Goal: Task Accomplishment & Management: Complete application form

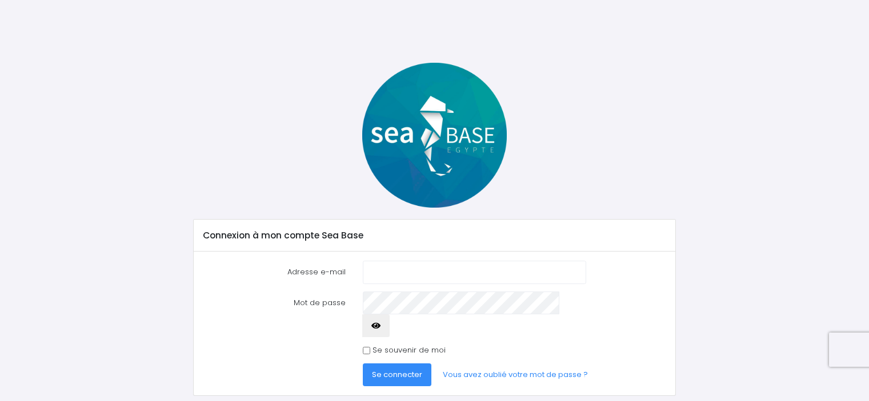
scroll to position [11, 0]
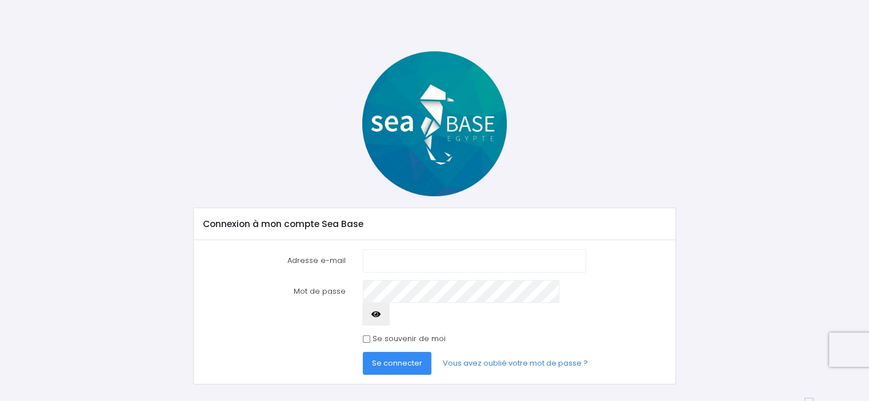
type input "[EMAIL_ADDRESS][DOMAIN_NAME]"
click at [380, 315] on icon "button" at bounding box center [375, 315] width 9 height 0
click at [386, 358] on span "Se connecter" at bounding box center [397, 363] width 50 height 11
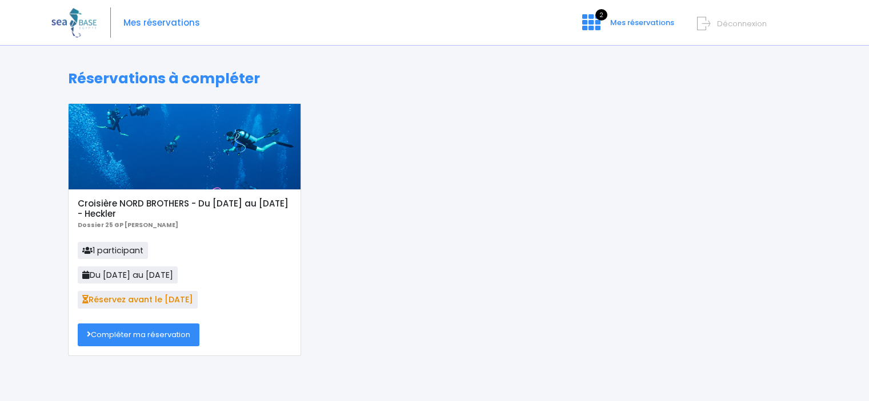
click at [171, 337] on link "Compléter ma réservation" at bounding box center [139, 335] width 122 height 23
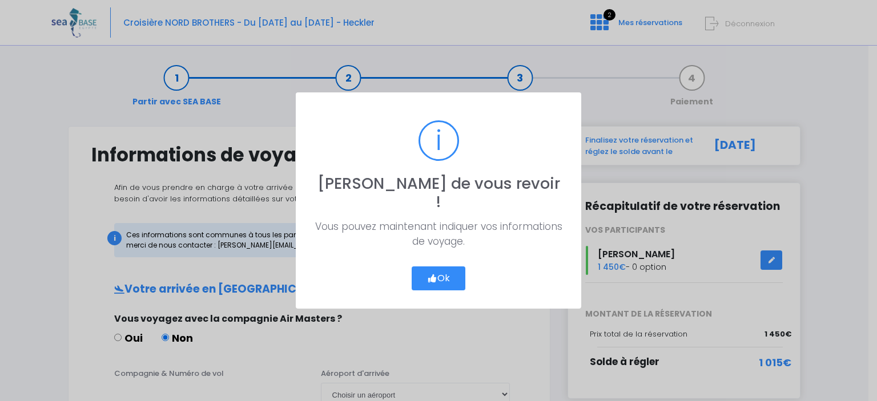
click at [453, 271] on button "Ok" at bounding box center [439, 279] width 54 height 24
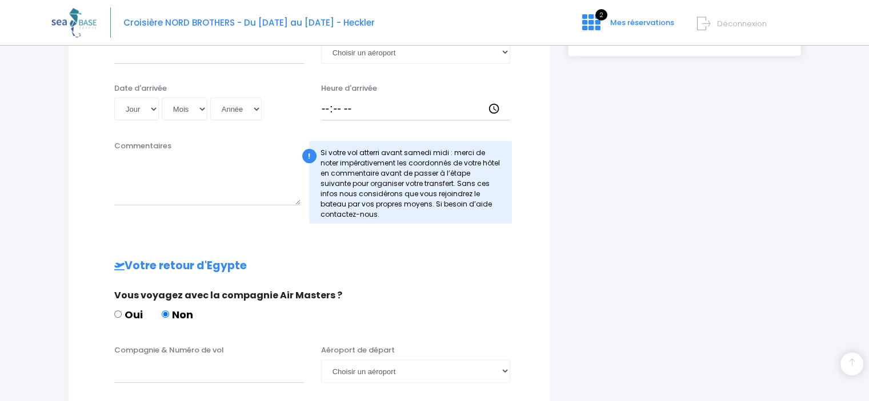
scroll to position [601, 0]
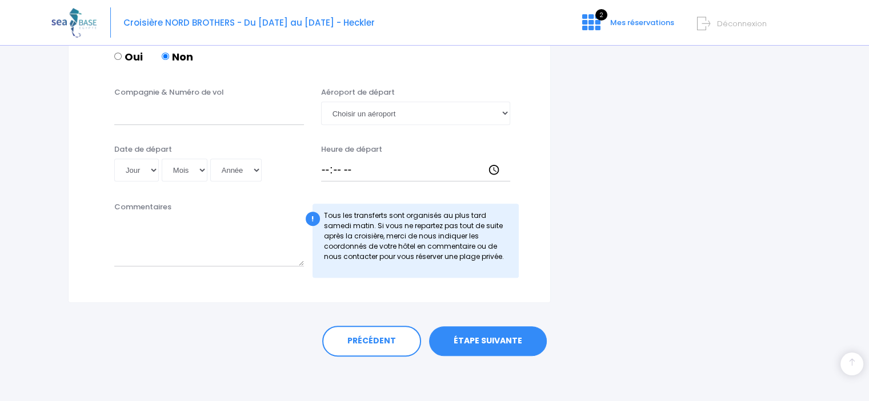
drag, startPoint x: 527, startPoint y: 342, endPoint x: 757, endPoint y: 318, distance: 230.9
click at [527, 341] on link "ÉTAPE SUIVANTE" at bounding box center [488, 342] width 118 height 30
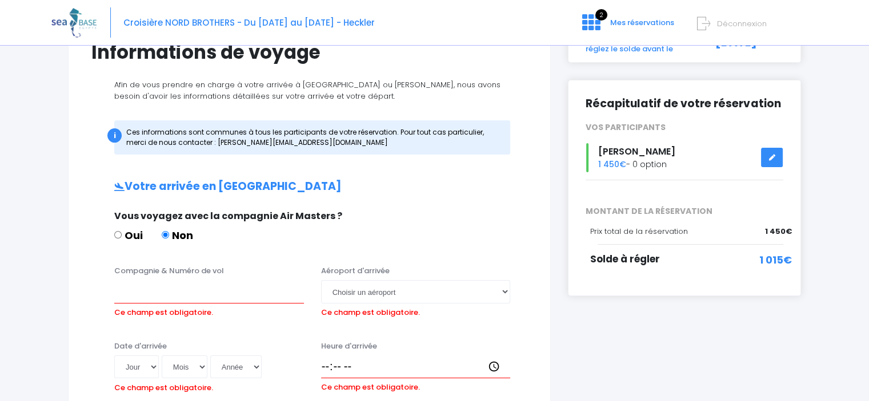
scroll to position [160, 0]
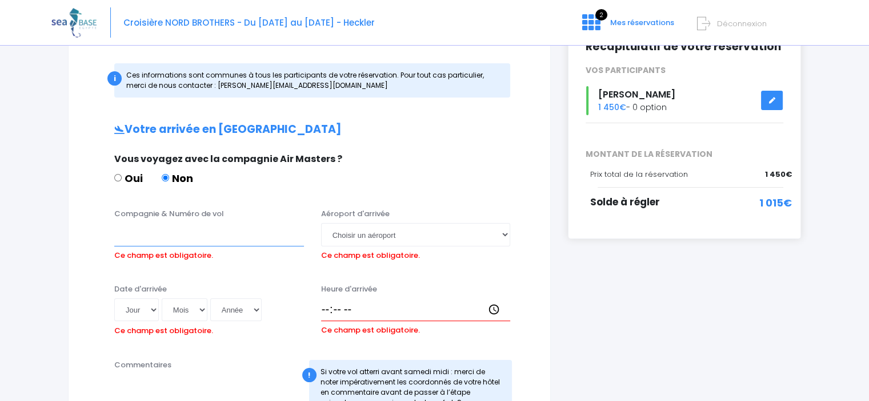
click at [260, 235] on input "Compagnie & Numéro de vol" at bounding box center [209, 234] width 190 height 23
click at [119, 176] on input "Oui" at bounding box center [117, 177] width 7 height 7
radio input "true"
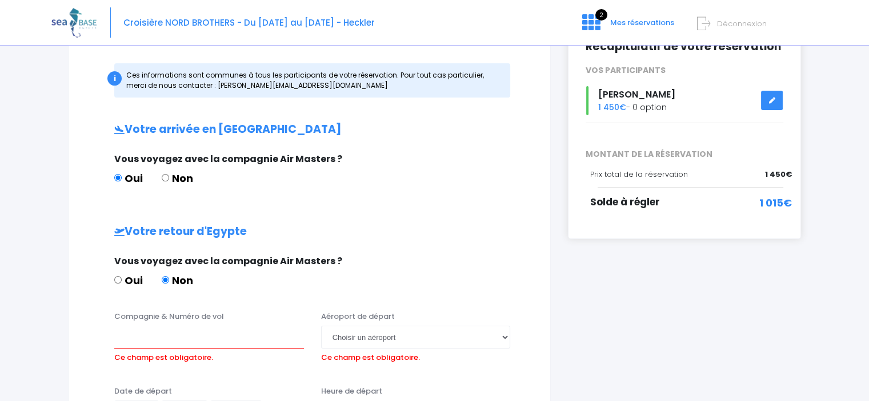
click at [124, 280] on label "Oui" at bounding box center [128, 280] width 29 height 15
click at [122, 280] on input "Oui" at bounding box center [117, 279] width 7 height 7
radio input "true"
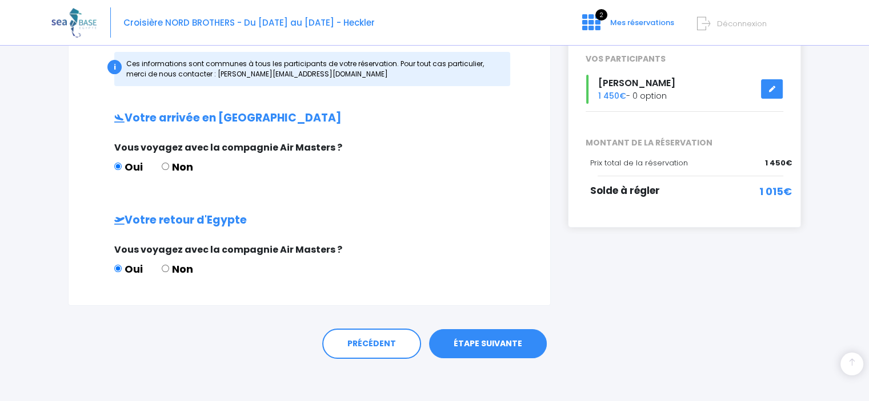
scroll to position [174, 0]
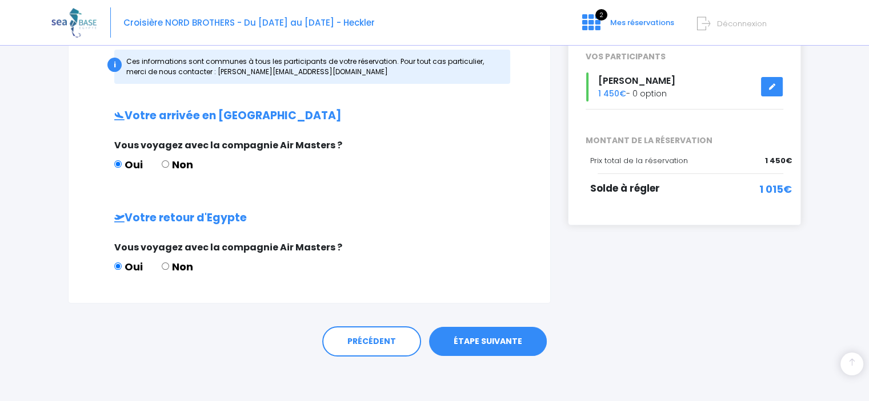
click at [169, 154] on div "Vous voyagez avec la compagnie Air Masters ? Oui Non" at bounding box center [308, 161] width 404 height 45
click at [168, 159] on label "Non" at bounding box center [177, 164] width 31 height 15
click at [168, 160] on input "Non" at bounding box center [165, 163] width 7 height 7
radio input "true"
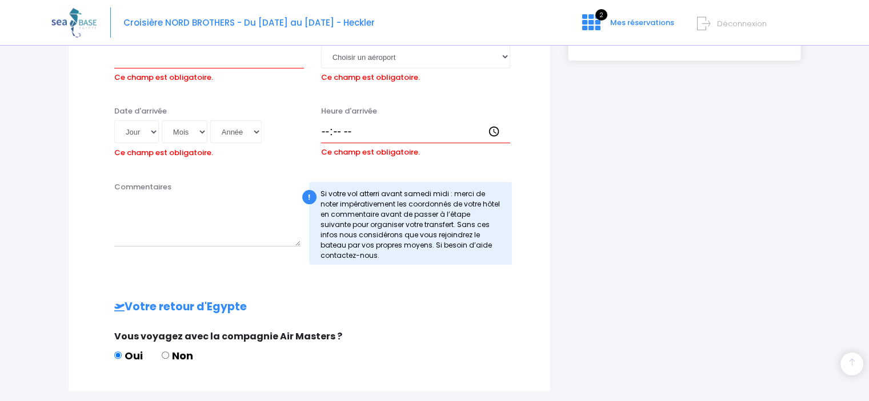
scroll to position [402, 0]
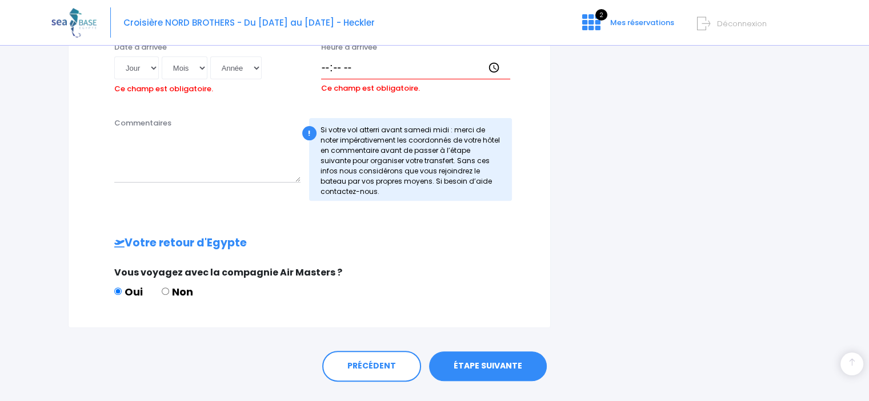
click at [167, 286] on label "Non" at bounding box center [177, 291] width 31 height 15
click at [167, 288] on input "Non" at bounding box center [165, 291] width 7 height 7
radio input "true"
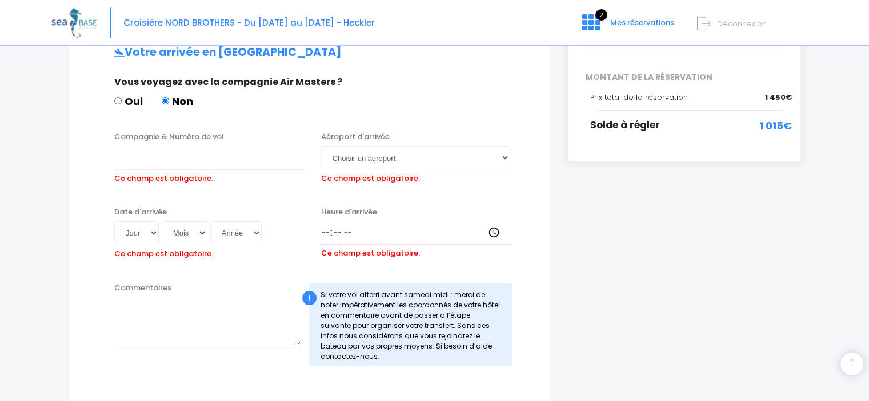
scroll to position [217, 0]
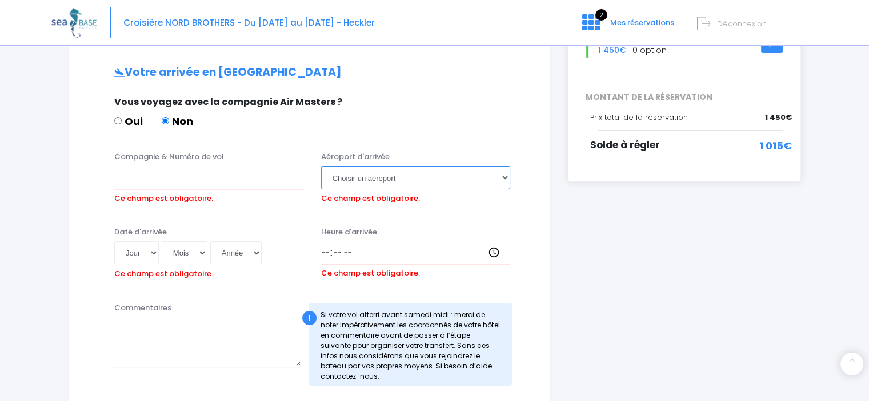
click at [498, 175] on select "Choisir un aéroport Hurghada Marsa Alam" at bounding box center [416, 177] width 190 height 23
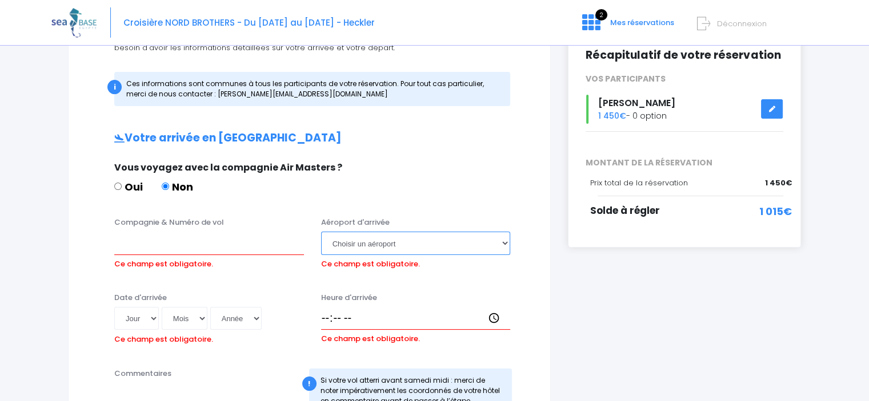
scroll to position [171, 0]
